Goal: Find specific page/section: Find specific page/section

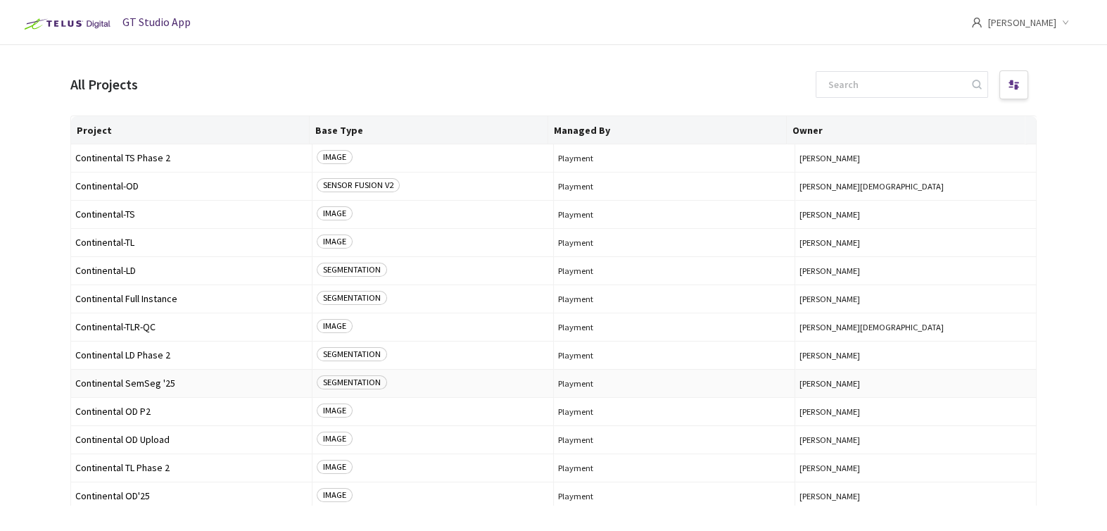
click at [117, 379] on span "Continental SemSeg '25" at bounding box center [191, 383] width 232 height 11
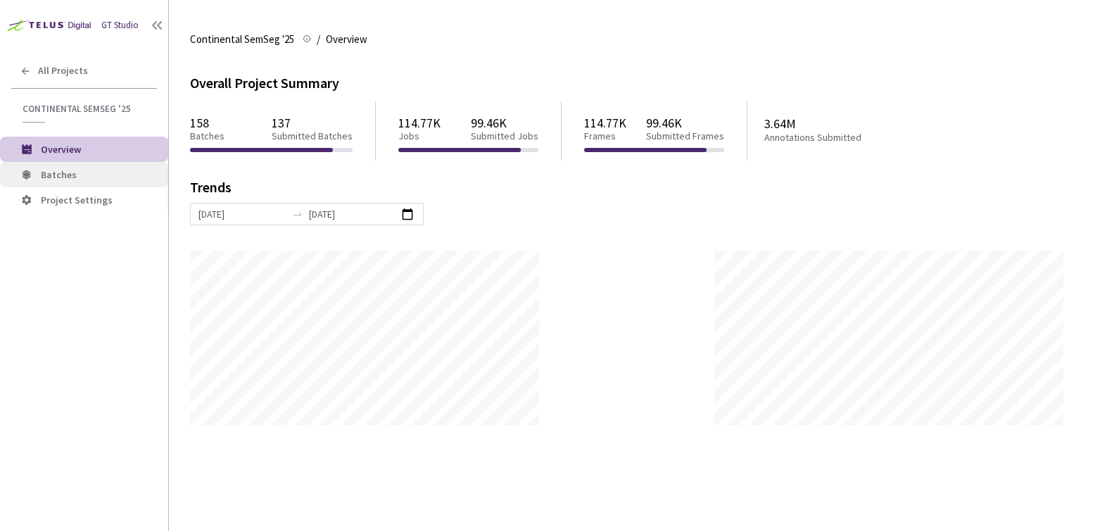
click at [64, 169] on span "Batches" at bounding box center [59, 174] width 36 height 13
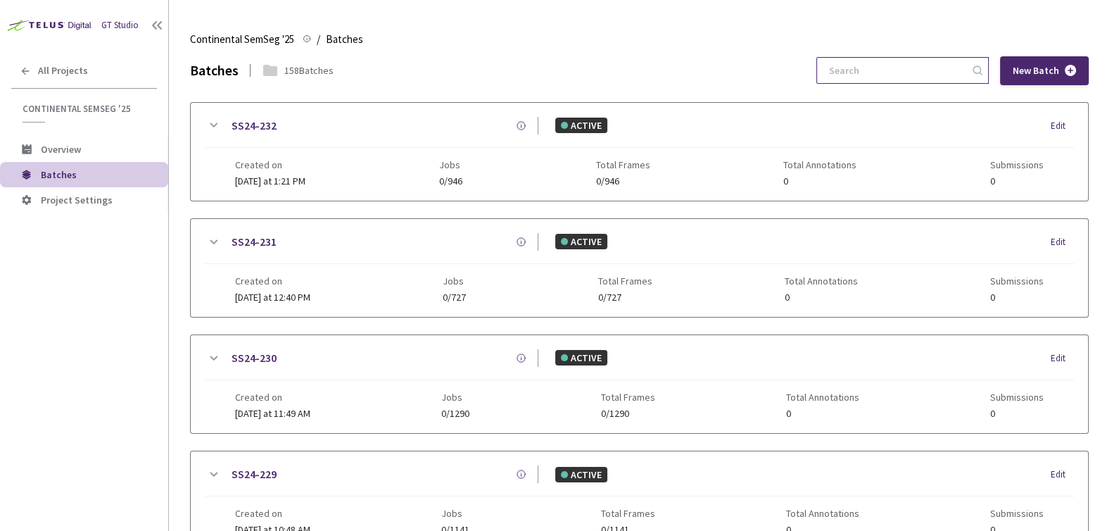
click at [902, 68] on input at bounding box center [896, 70] width 150 height 25
type input "s"
type input "SS25-11"
